Goal: Task Accomplishment & Management: Manage account settings

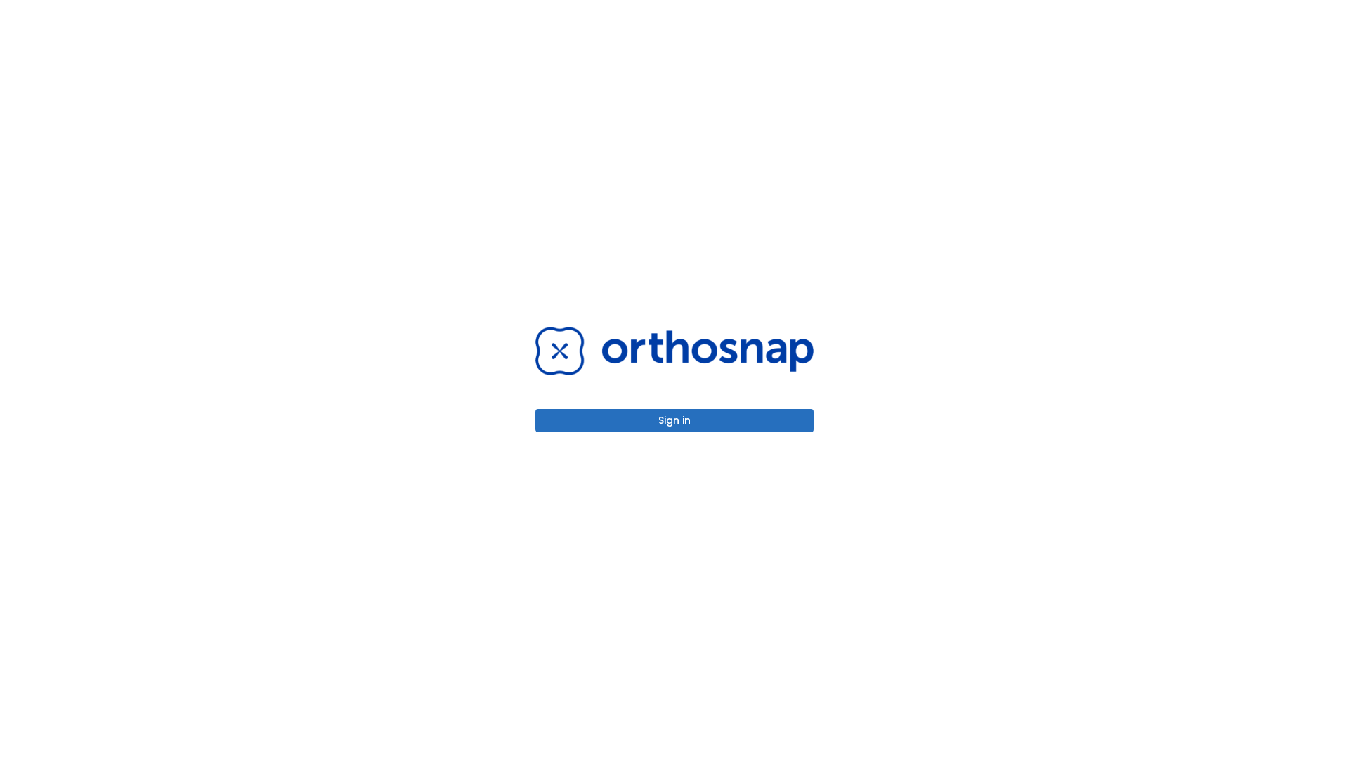
click at [674, 420] on button "Sign in" at bounding box center [674, 420] width 278 height 23
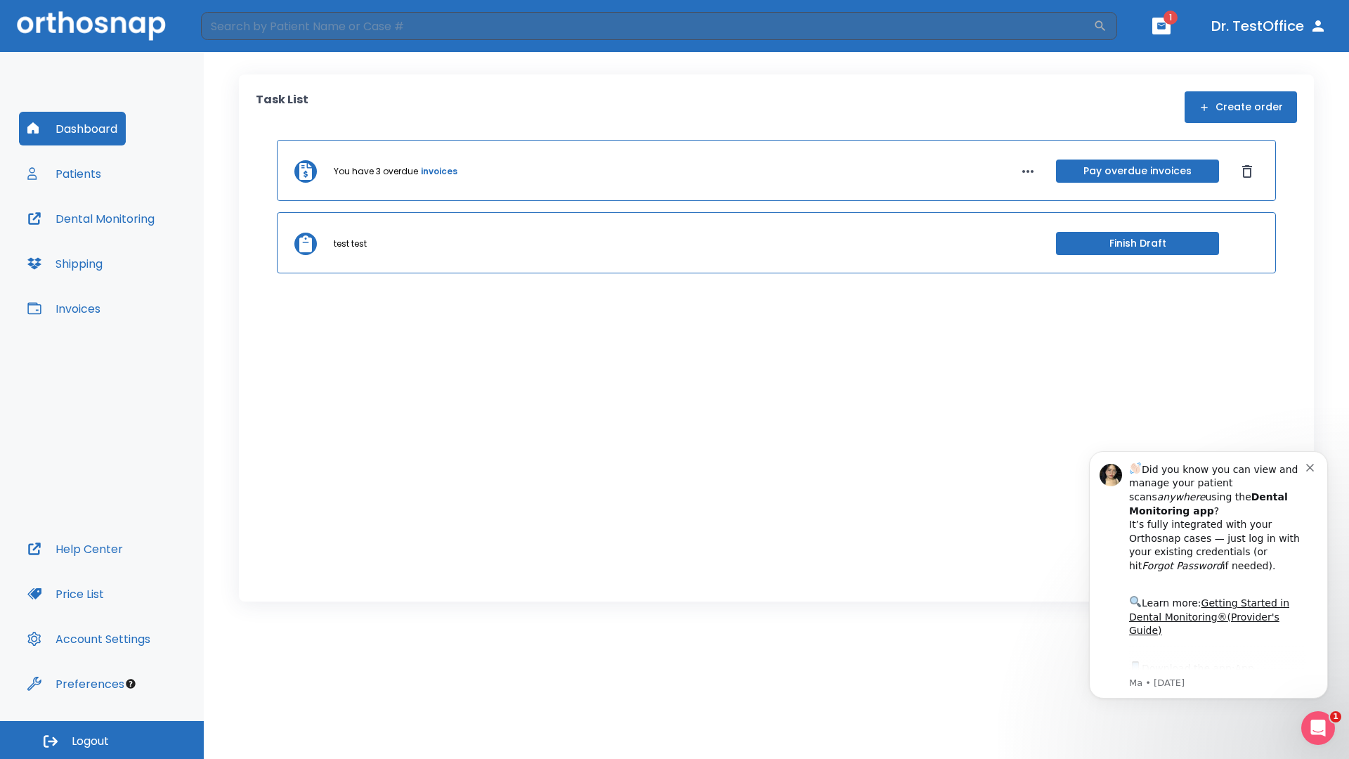
click at [102, 740] on span "Logout" at bounding box center [90, 740] width 37 height 15
